Goal: Information Seeking & Learning: Understand process/instructions

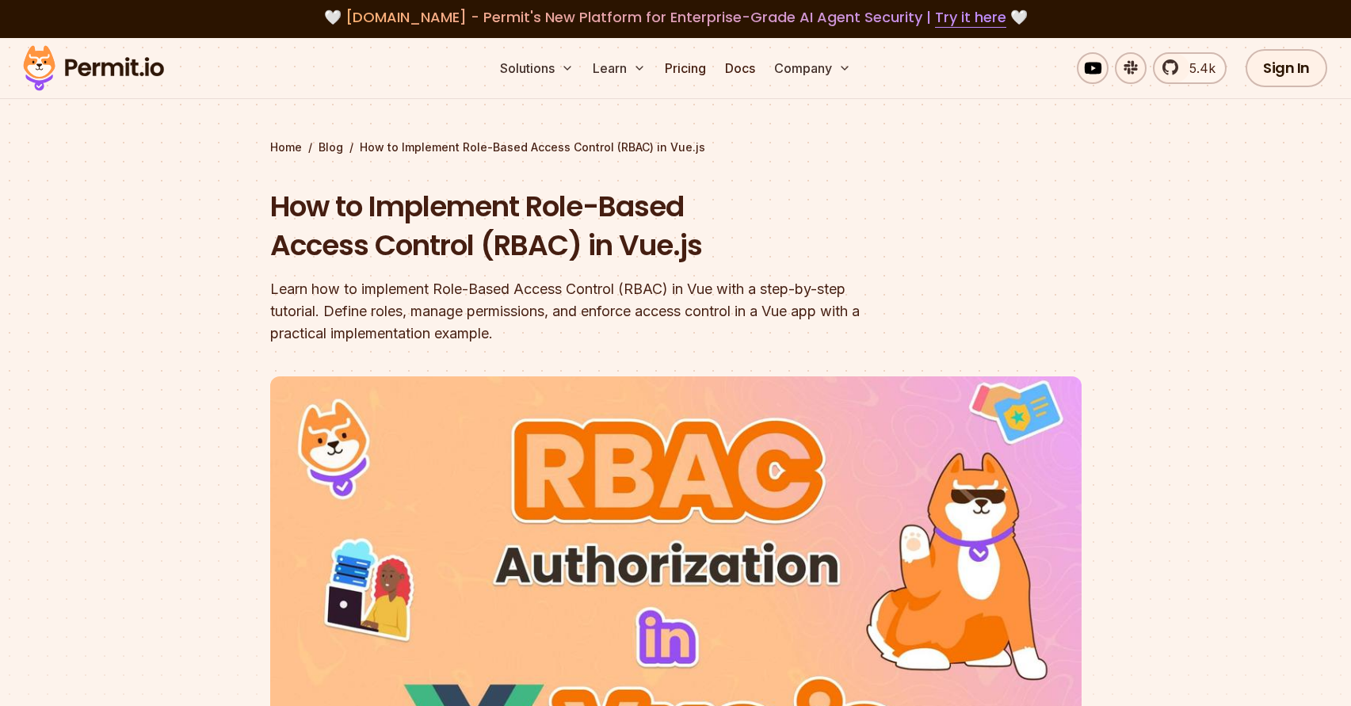
scroll to position [26, 0]
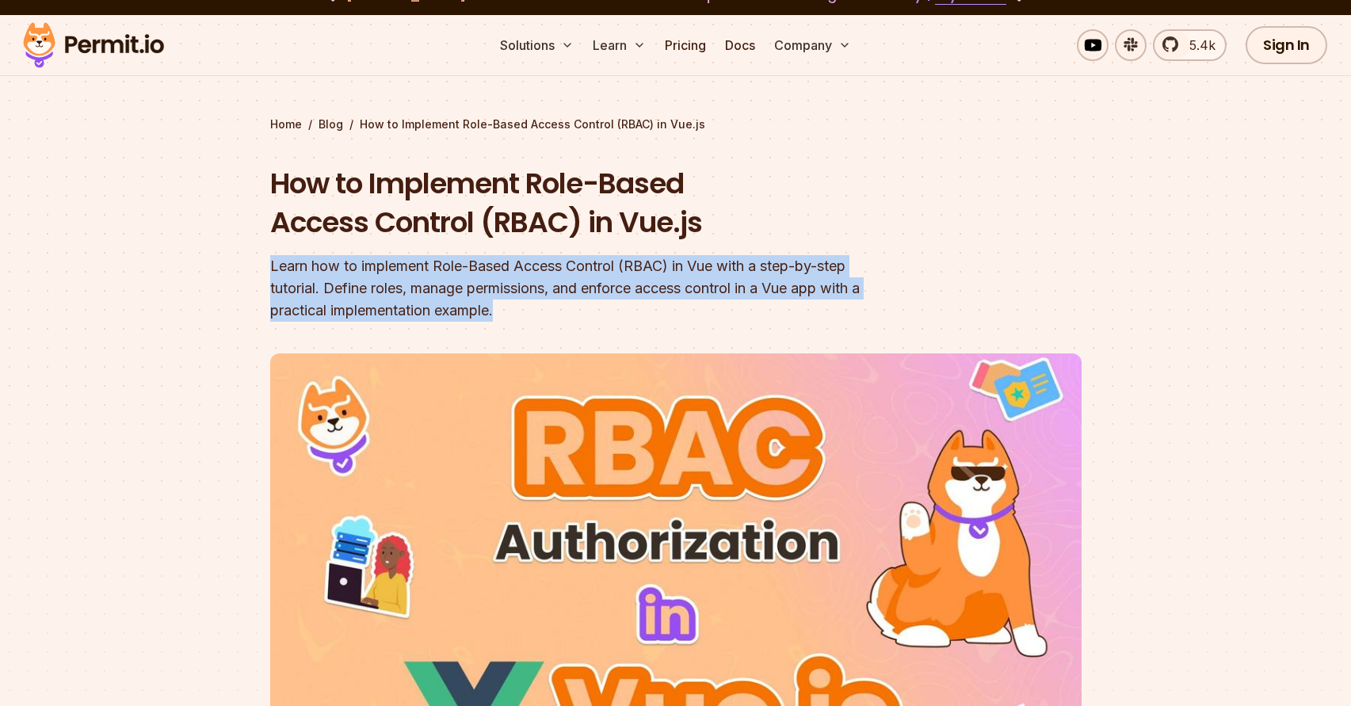
drag, startPoint x: 260, startPoint y: 261, endPoint x: 862, endPoint y: 304, distance: 603.9
click at [862, 304] on section "Home / Blog / How to Implement Role-Based Access Control (RBAC) in Vue.js How t…" at bounding box center [675, 474] width 1351 height 918
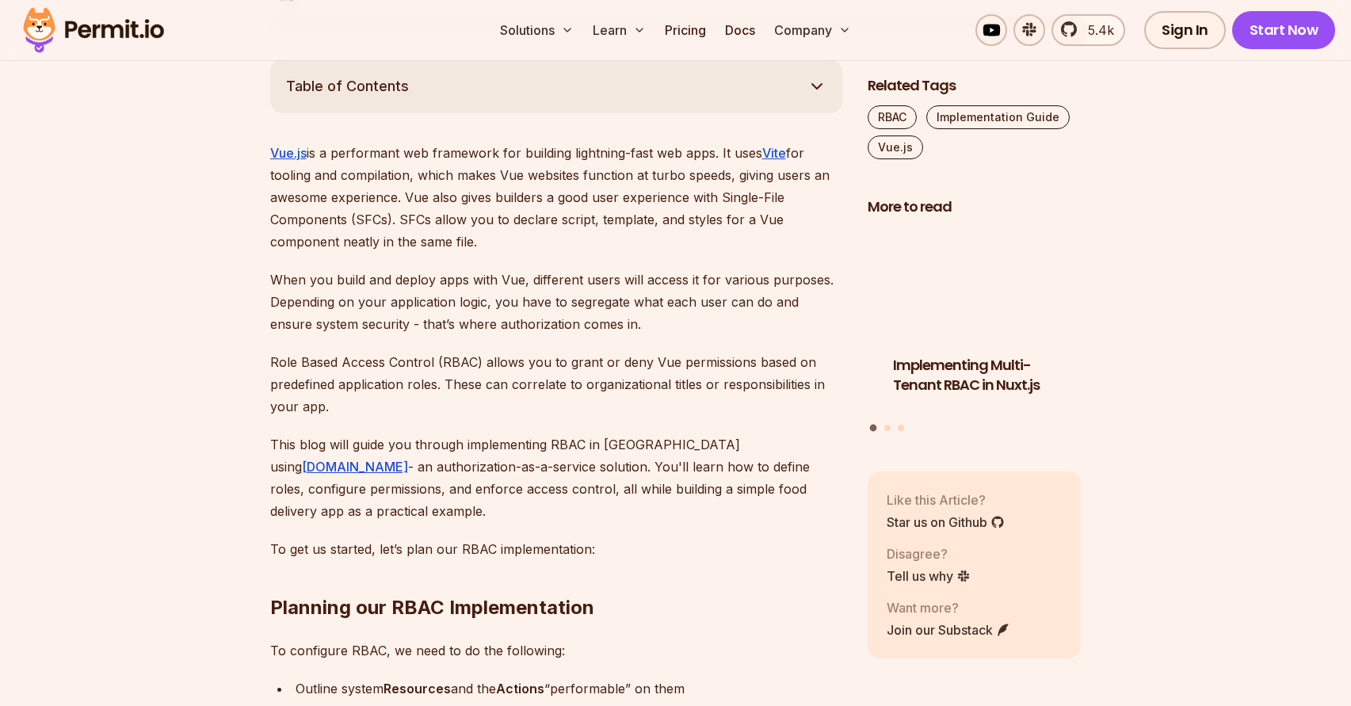
scroll to position [953, 0]
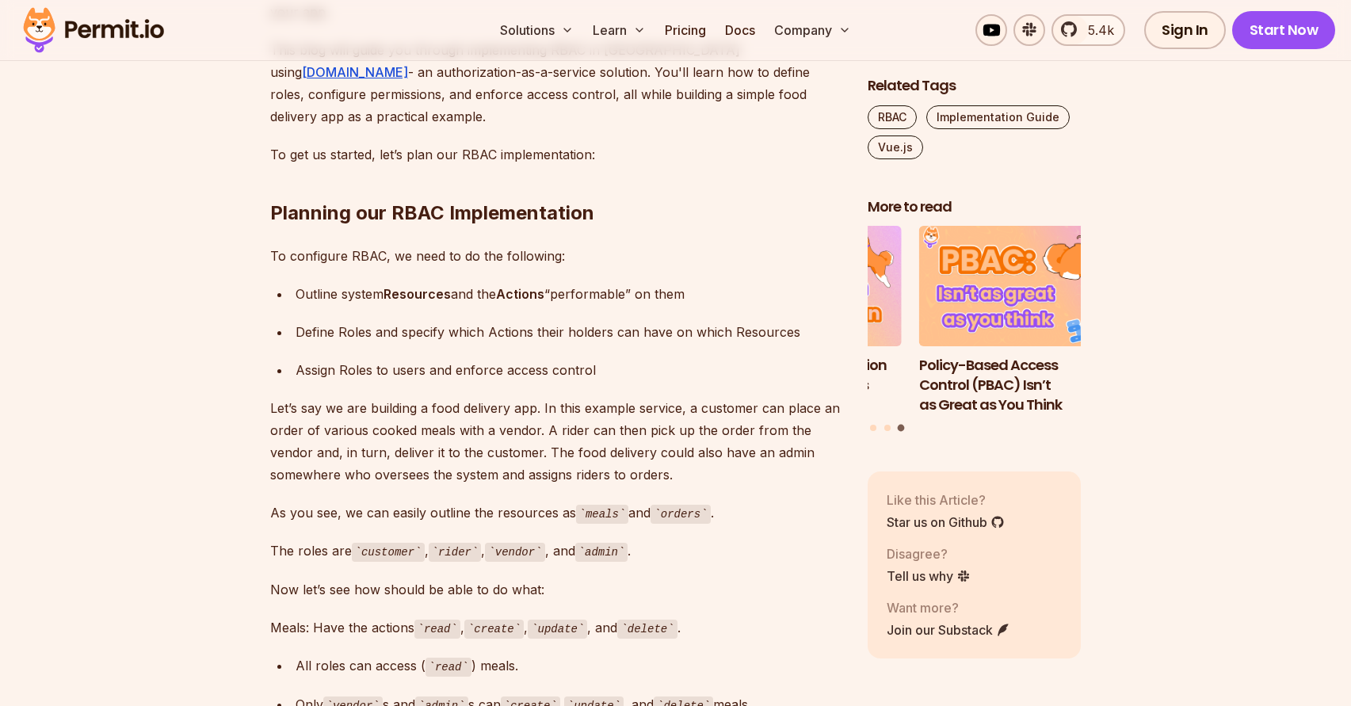
scroll to position [1378, 0]
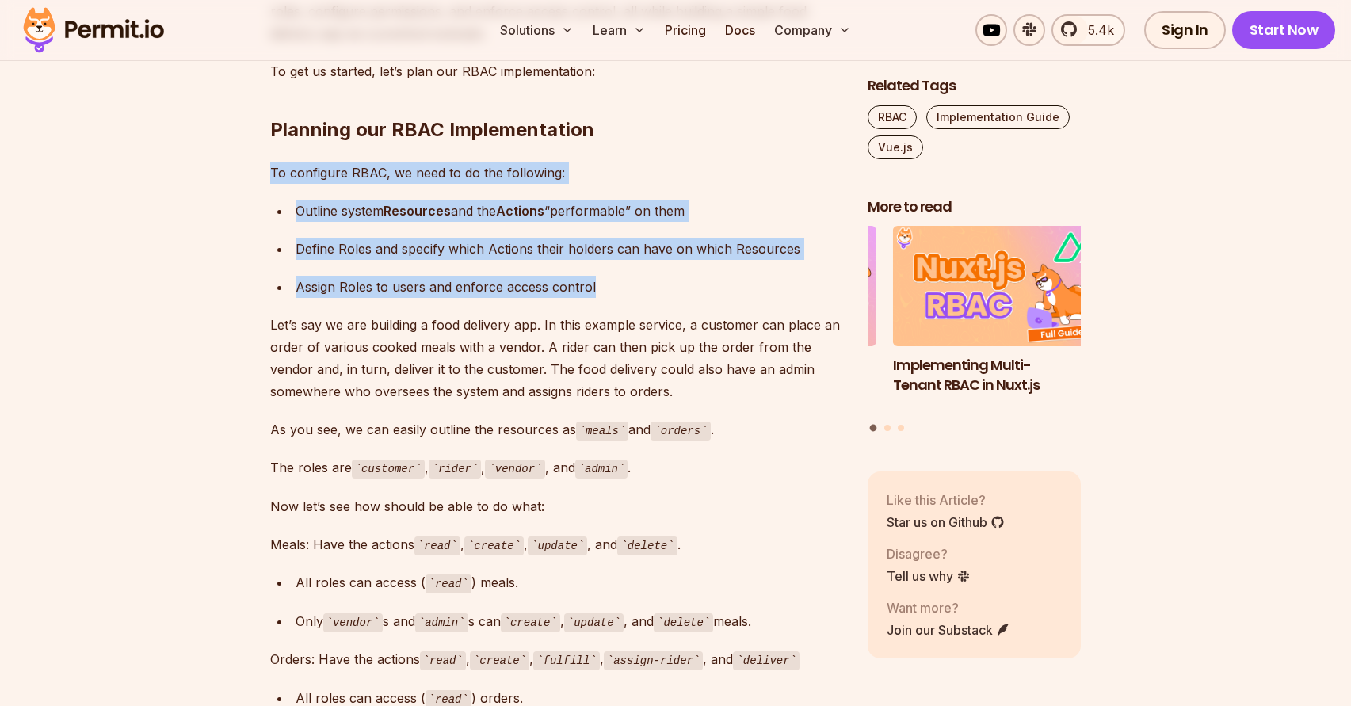
drag, startPoint x: 271, startPoint y: 151, endPoint x: 785, endPoint y: 271, distance: 527.4
click at [602, 276] on div "Assign Roles to users and enforce access control" at bounding box center [569, 287] width 547 height 22
drag, startPoint x: 626, startPoint y: 266, endPoint x: 258, endPoint y: 157, distance: 384.4
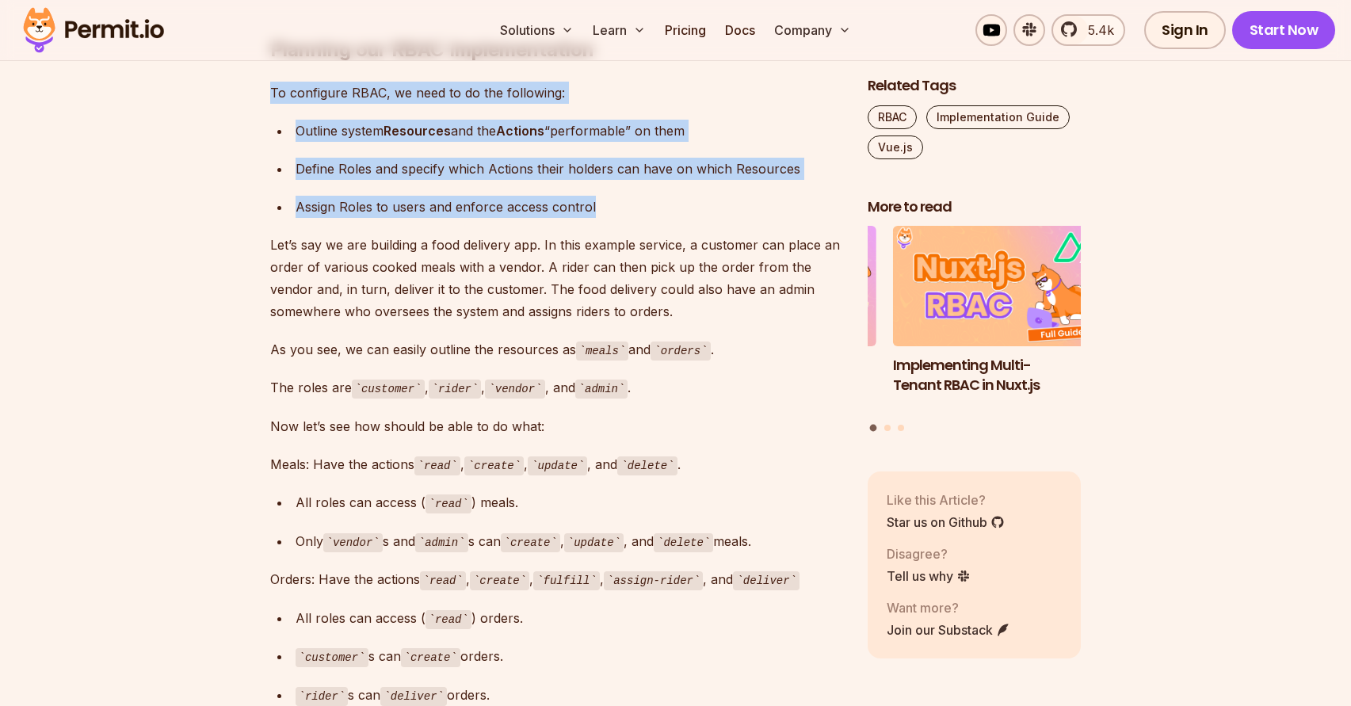
scroll to position [1464, 0]
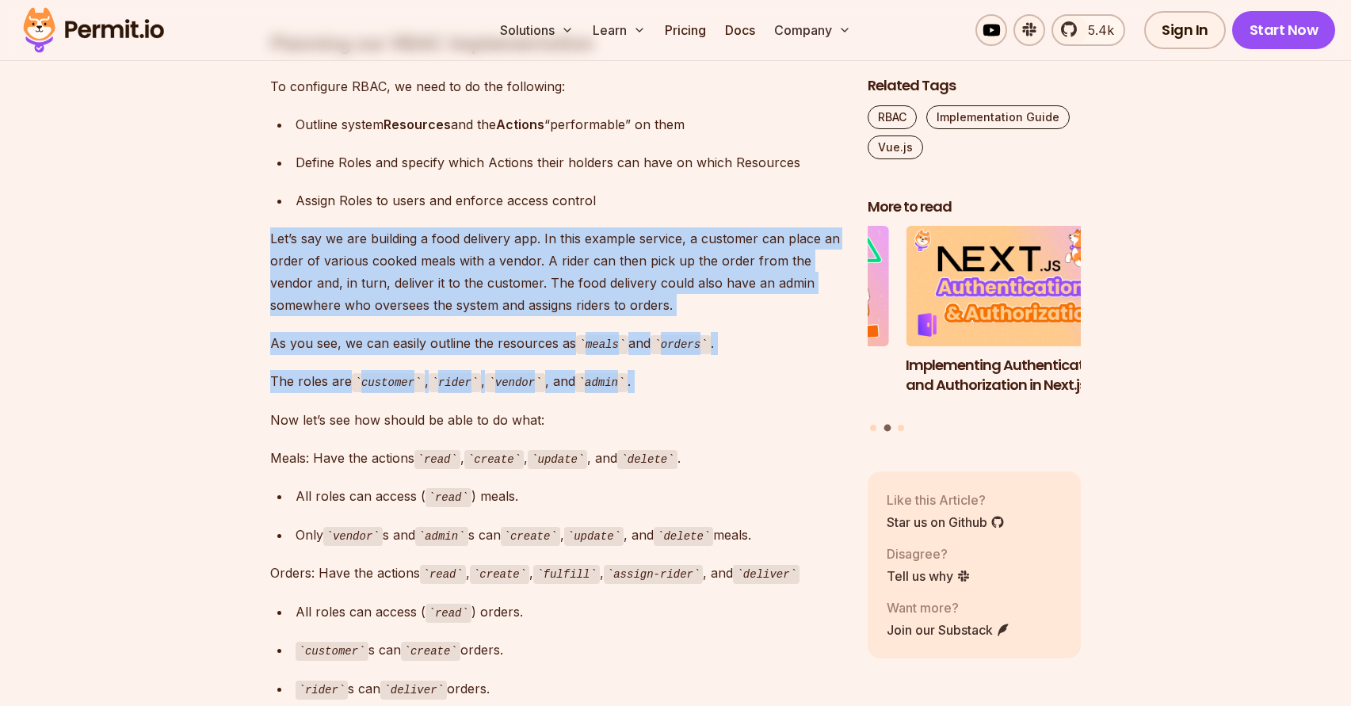
drag, startPoint x: 259, startPoint y: 218, endPoint x: 736, endPoint y: 380, distance: 503.3
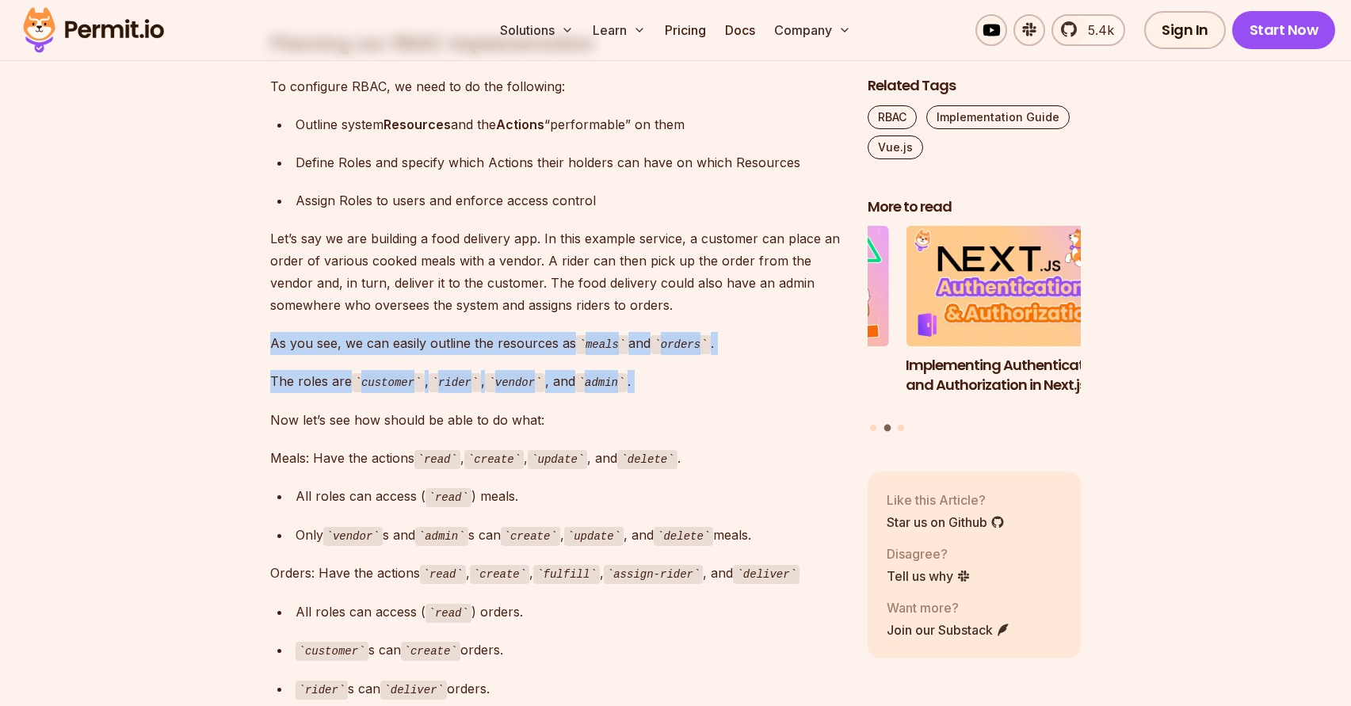
drag, startPoint x: 263, startPoint y: 331, endPoint x: 667, endPoint y: 371, distance: 406.2
drag, startPoint x: 69, startPoint y: 328, endPoint x: 81, endPoint y: 326, distance: 12.1
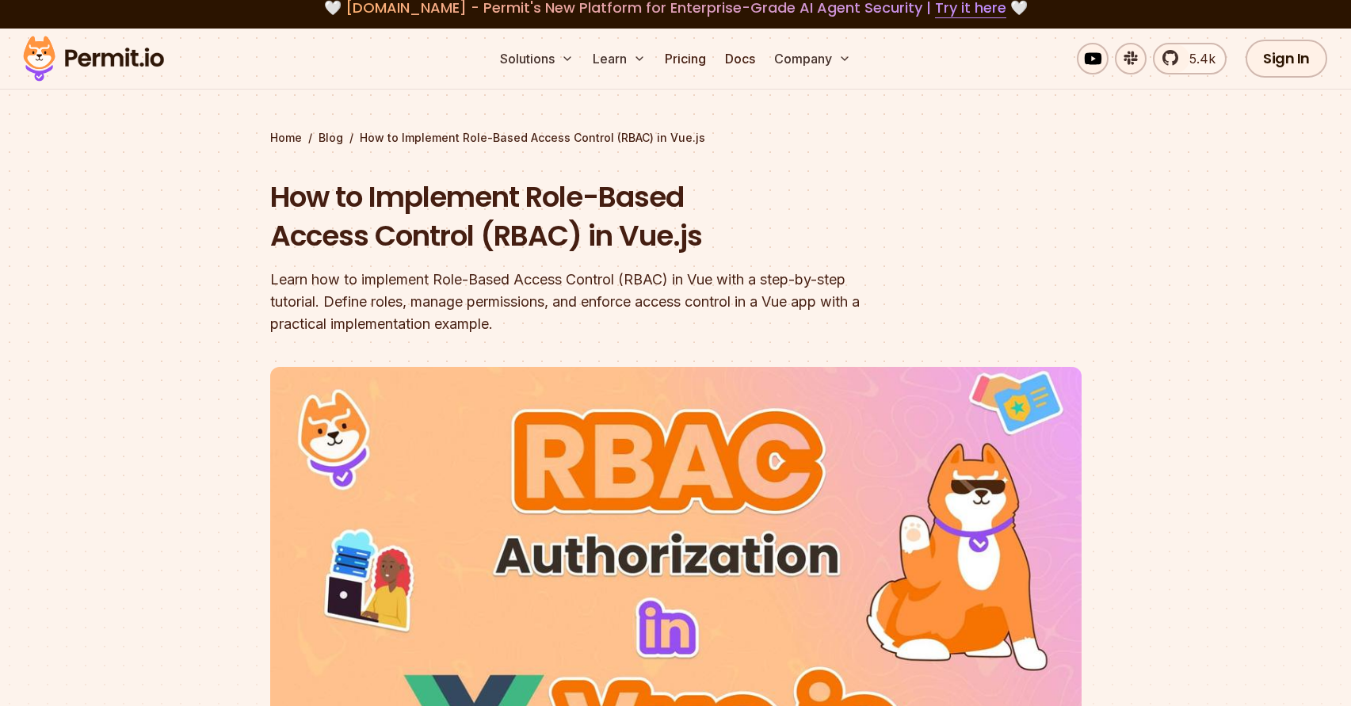
scroll to position [0, 0]
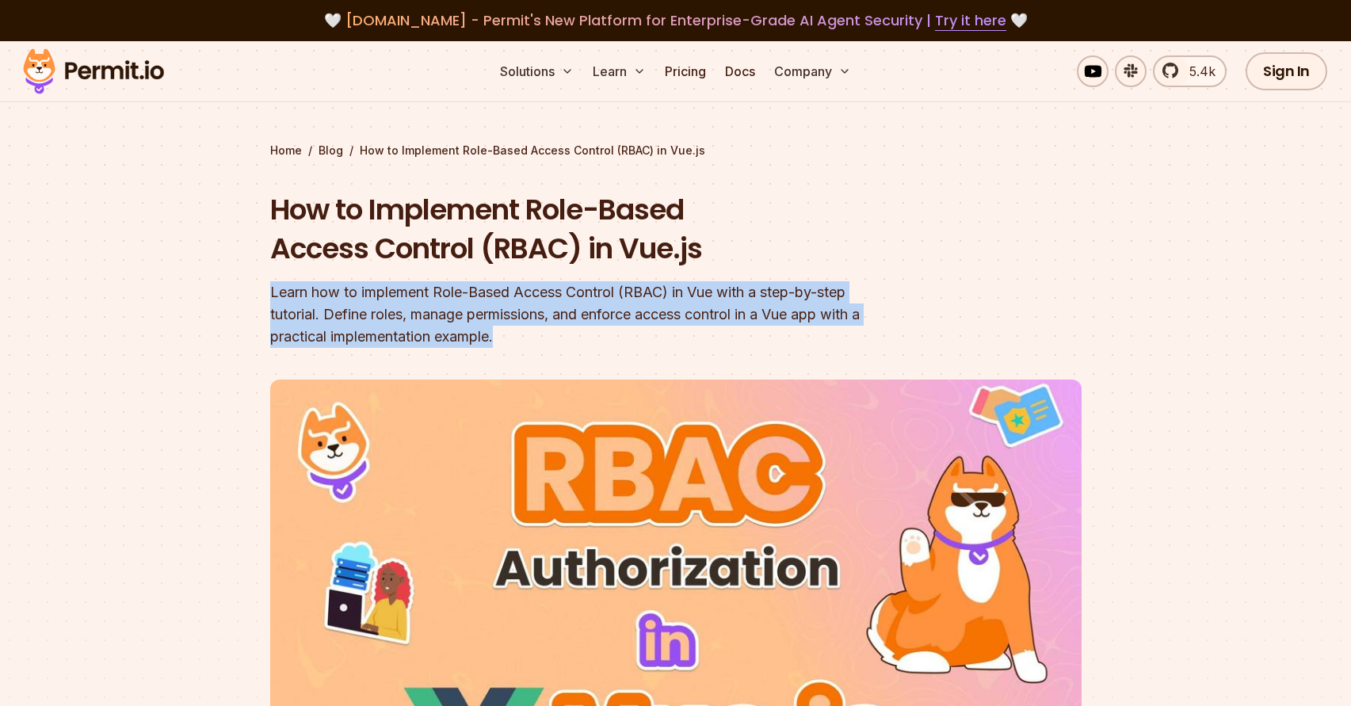
drag, startPoint x: 269, startPoint y: 297, endPoint x: 536, endPoint y: 345, distance: 271.3
click at [536, 345] on div "Learn how to implement Role-Based Access Control (RBAC) in Vue with a step-by-s…" at bounding box center [574, 314] width 609 height 67
click at [332, 310] on div "Learn how to implement Role-Based Access Control (RBAC) in Vue with a step-by-s…" at bounding box center [574, 314] width 609 height 67
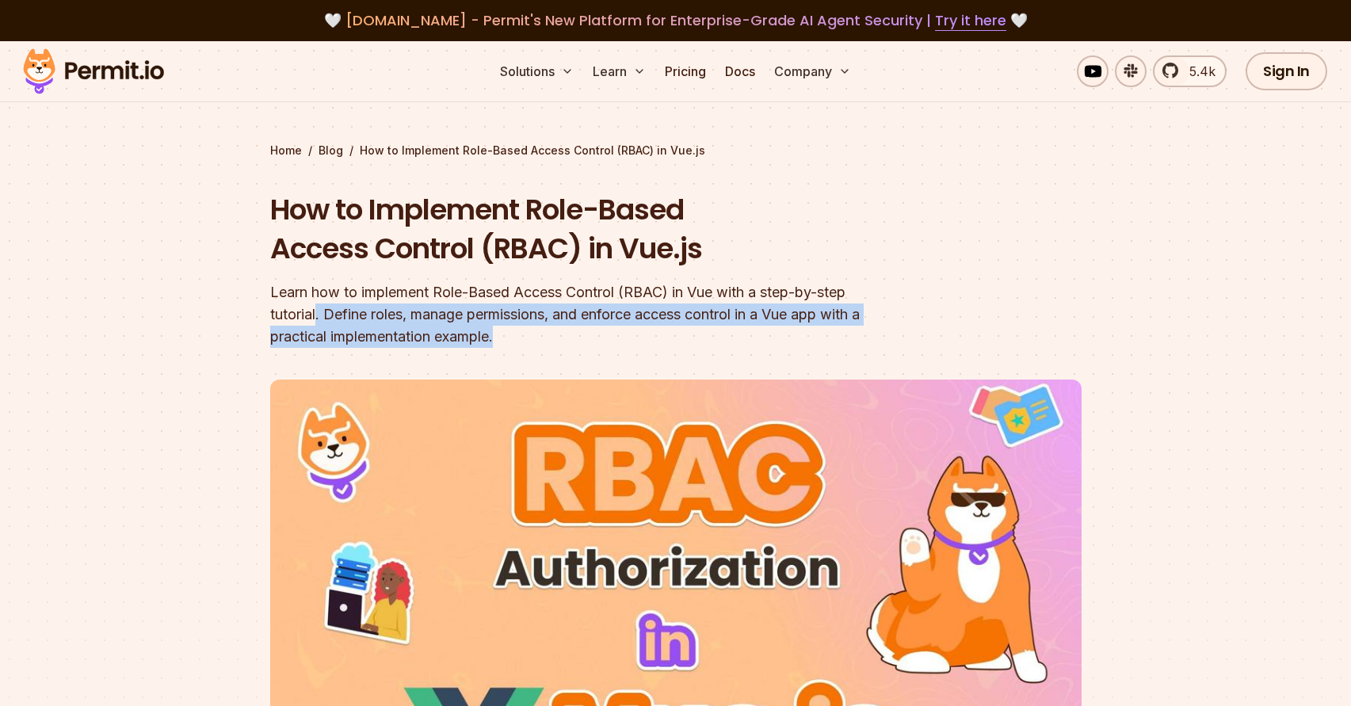
drag, startPoint x: 317, startPoint y: 312, endPoint x: 549, endPoint y: 342, distance: 234.2
click at [550, 342] on div "Learn how to implement Role-Based Access Control (RBAC) in Vue with a step-by-s…" at bounding box center [574, 314] width 609 height 67
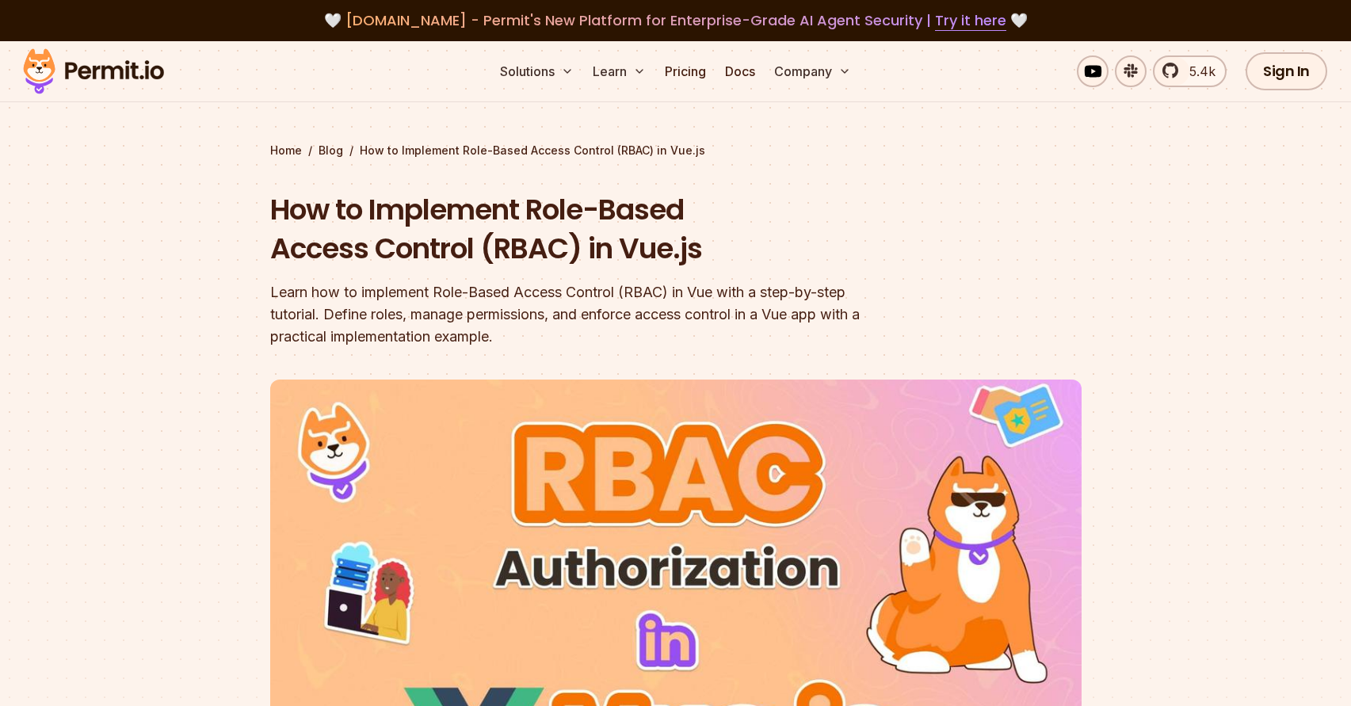
click at [517, 350] on header "How to Implement Role-Based Access Control (RBAC) in Vue.js Learn how to implem…" at bounding box center [676, 555] width 812 height 731
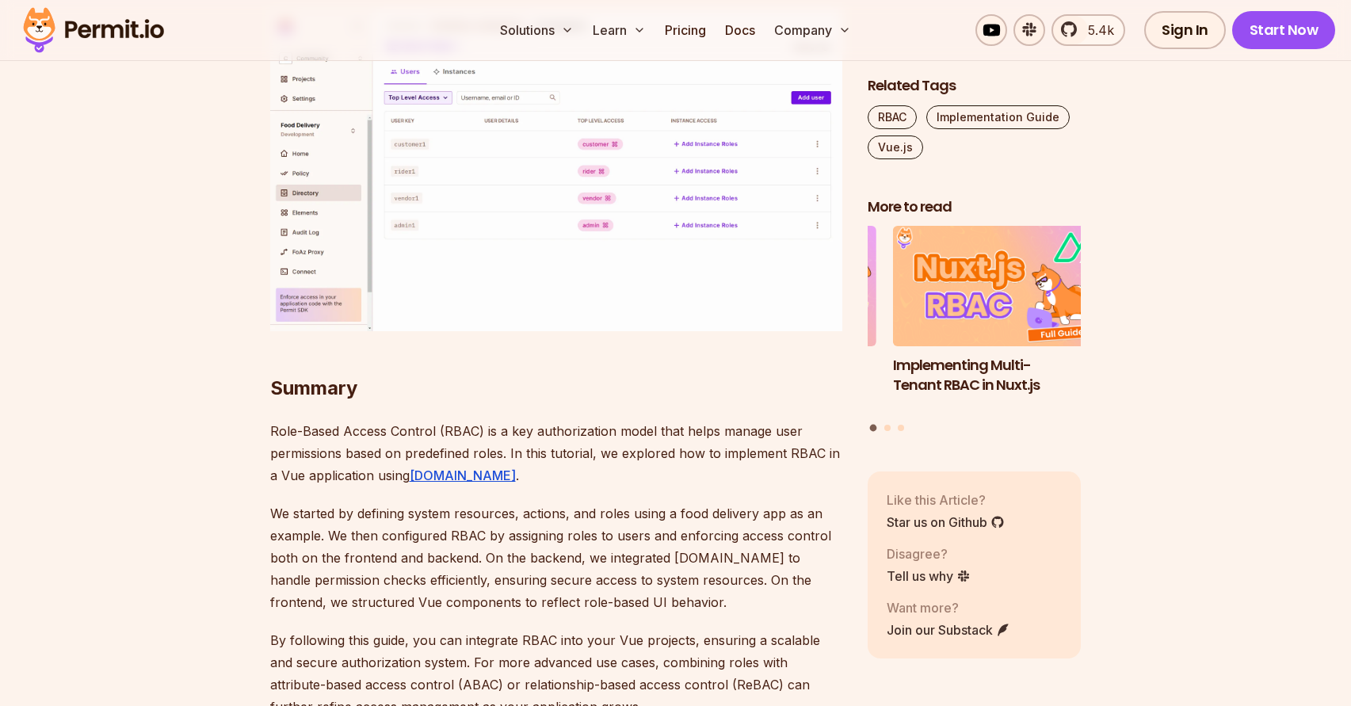
scroll to position [9999, 0]
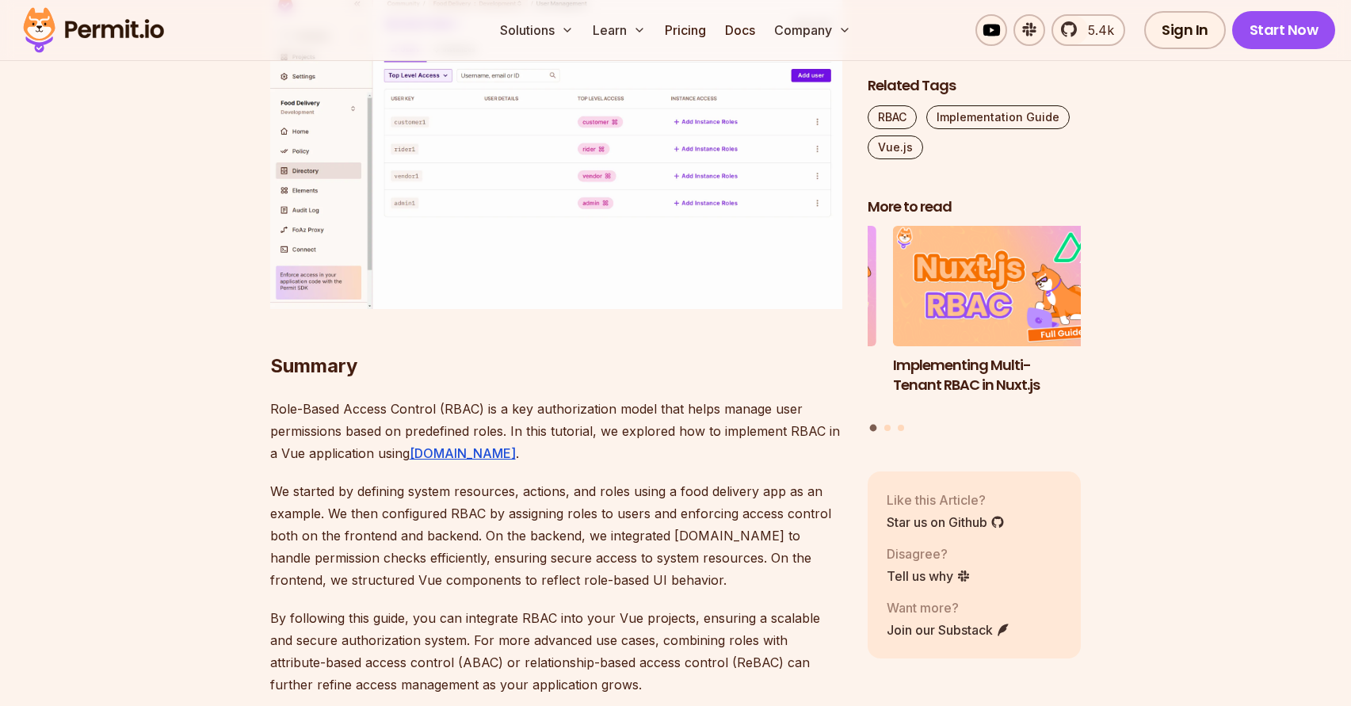
drag, startPoint x: 352, startPoint y: 113, endPoint x: 636, endPoint y: 97, distance: 284.2
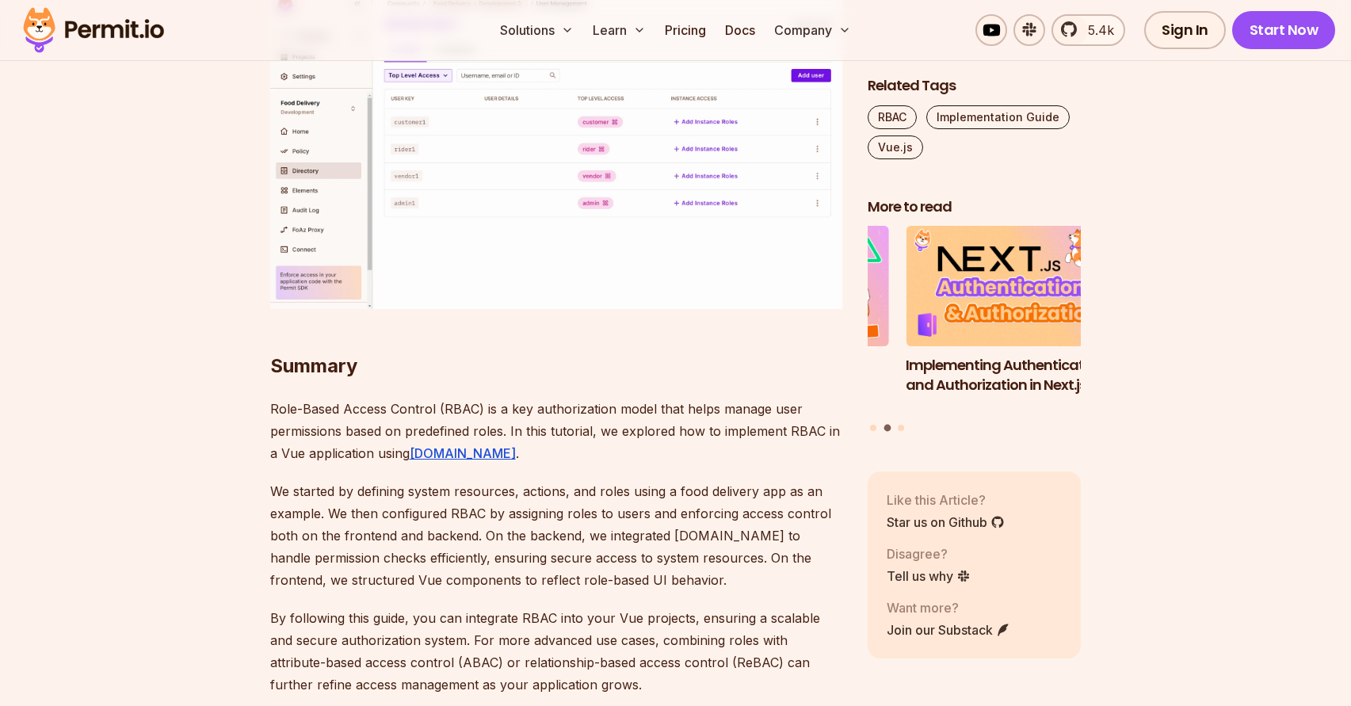
drag, startPoint x: 277, startPoint y: 138, endPoint x: 392, endPoint y: 288, distance: 188.8
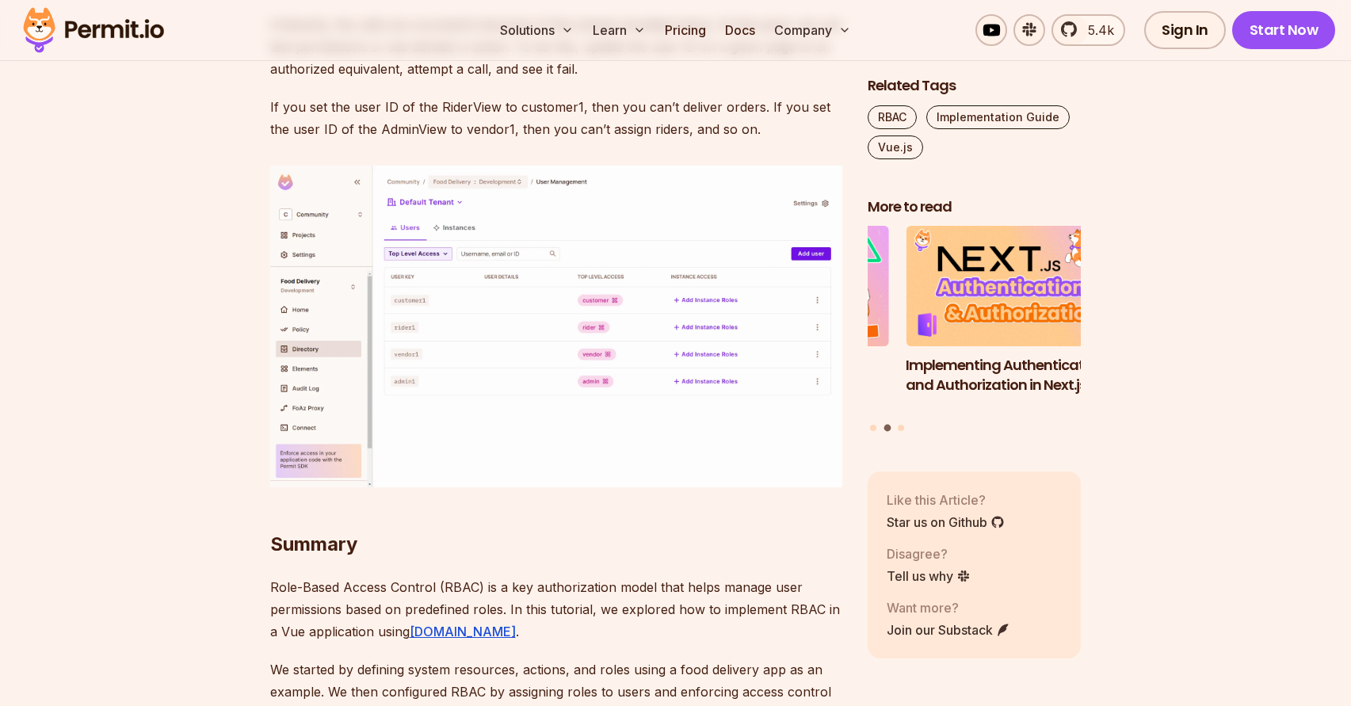
scroll to position [9702, 0]
